Goal: Check status: Check status

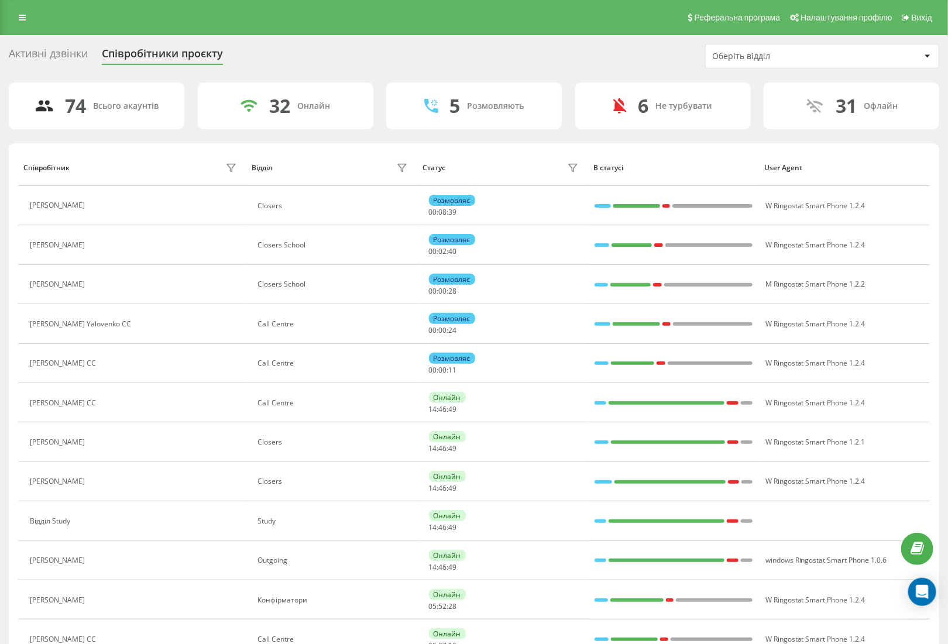
click at [772, 53] on div "Оберіть відділ" at bounding box center [782, 56] width 140 height 10
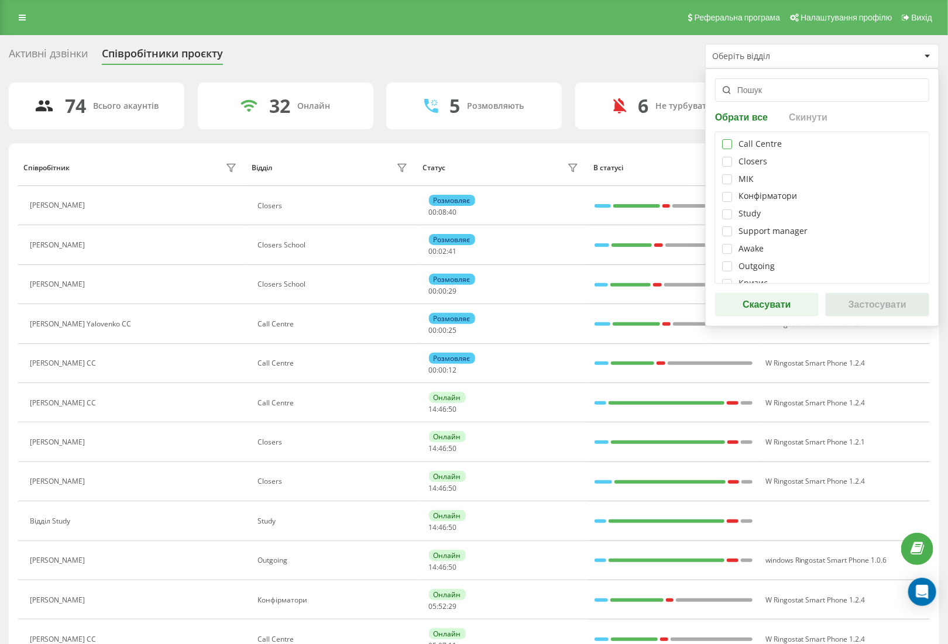
click at [726, 139] on label at bounding box center [727, 139] width 10 height 0
checkbox input "true"
click at [863, 303] on button "Застосувати" at bounding box center [878, 304] width 104 height 23
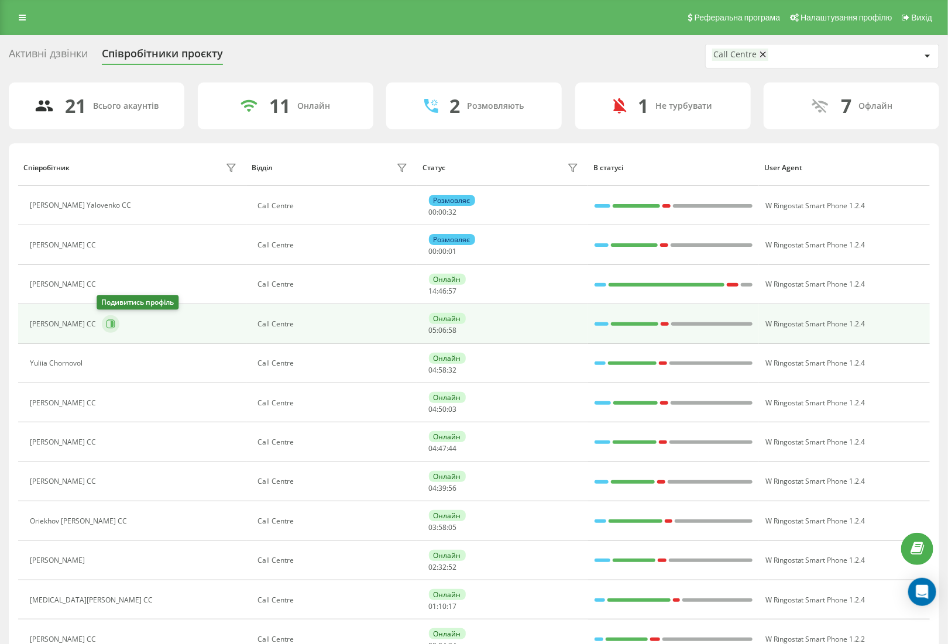
click at [108, 322] on icon at bounding box center [110, 324] width 9 height 9
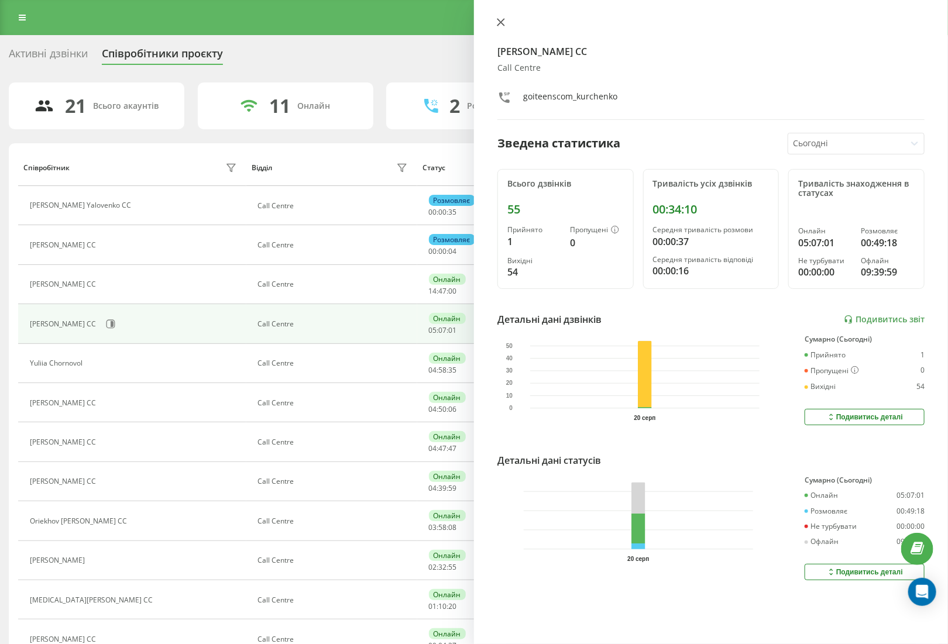
click at [497, 26] on icon at bounding box center [500, 22] width 7 height 7
